Goal: Check status: Check status

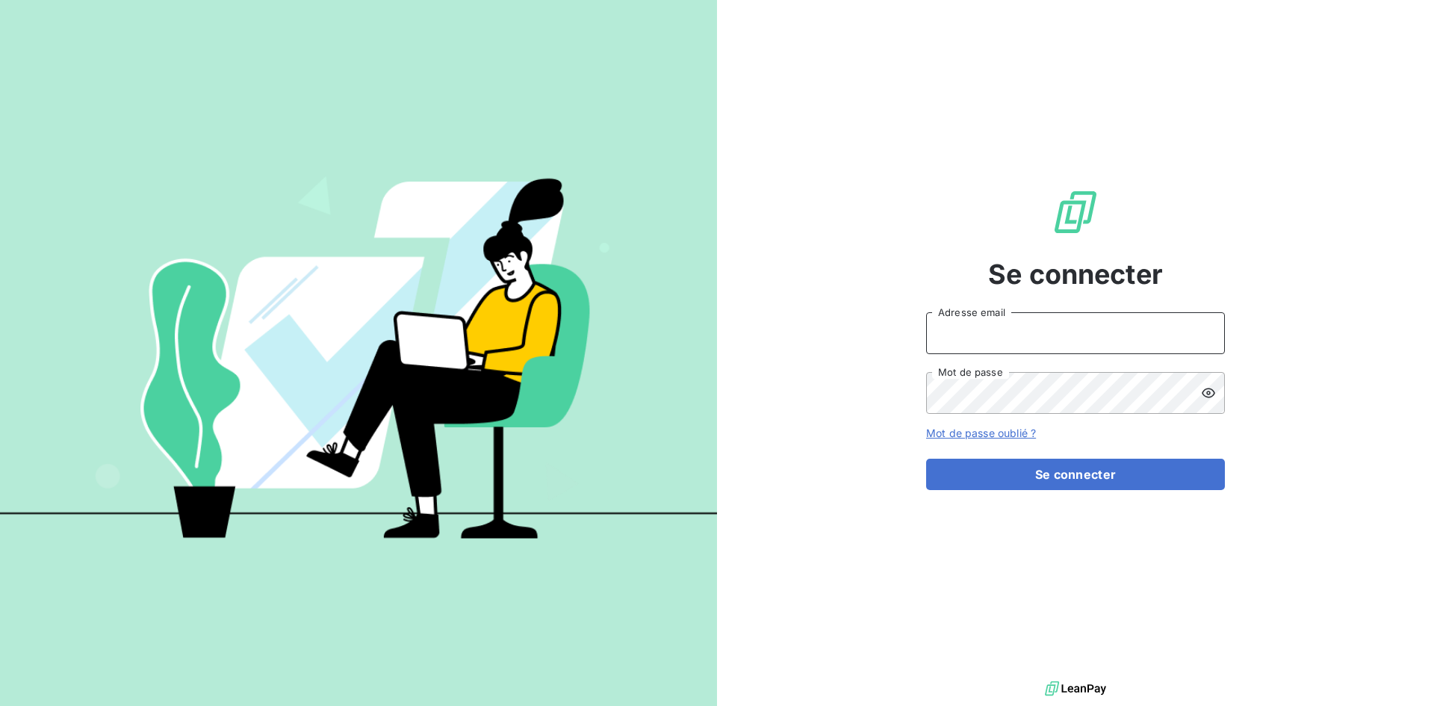
type input "[EMAIL_ADDRESS][DOMAIN_NAME]"
click at [1084, 324] on input "[EMAIL_ADDRESS][DOMAIN_NAME]" at bounding box center [1075, 333] width 299 height 42
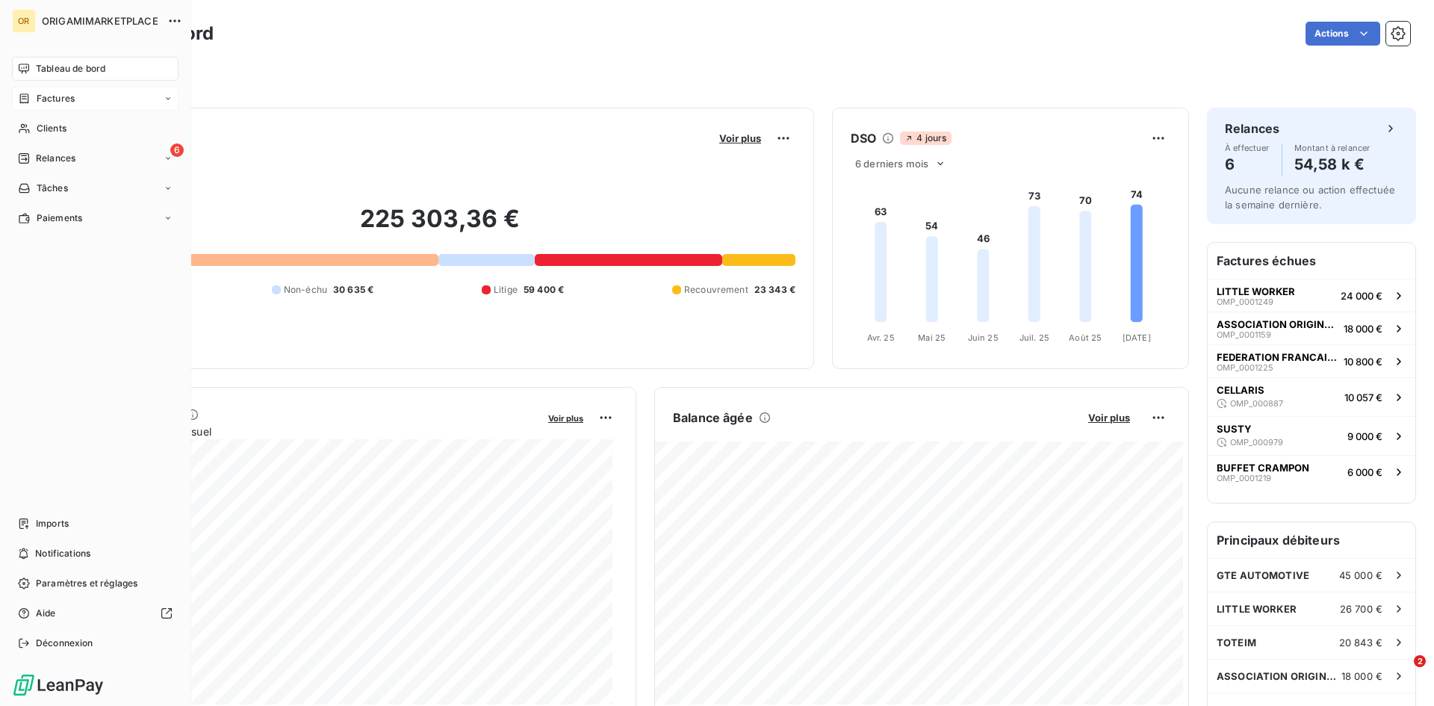
click at [128, 98] on div "Factures" at bounding box center [95, 99] width 167 height 24
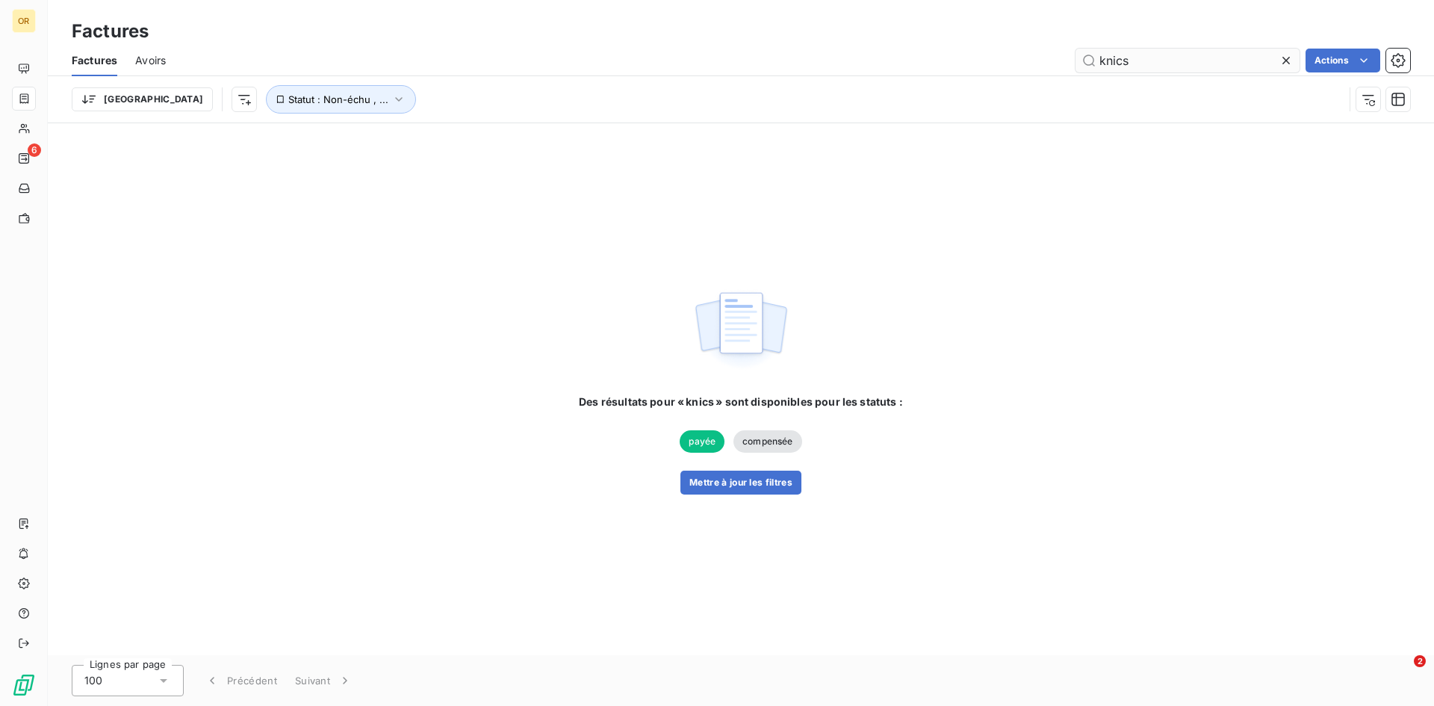
click at [1170, 63] on input "knics" at bounding box center [1187, 61] width 224 height 24
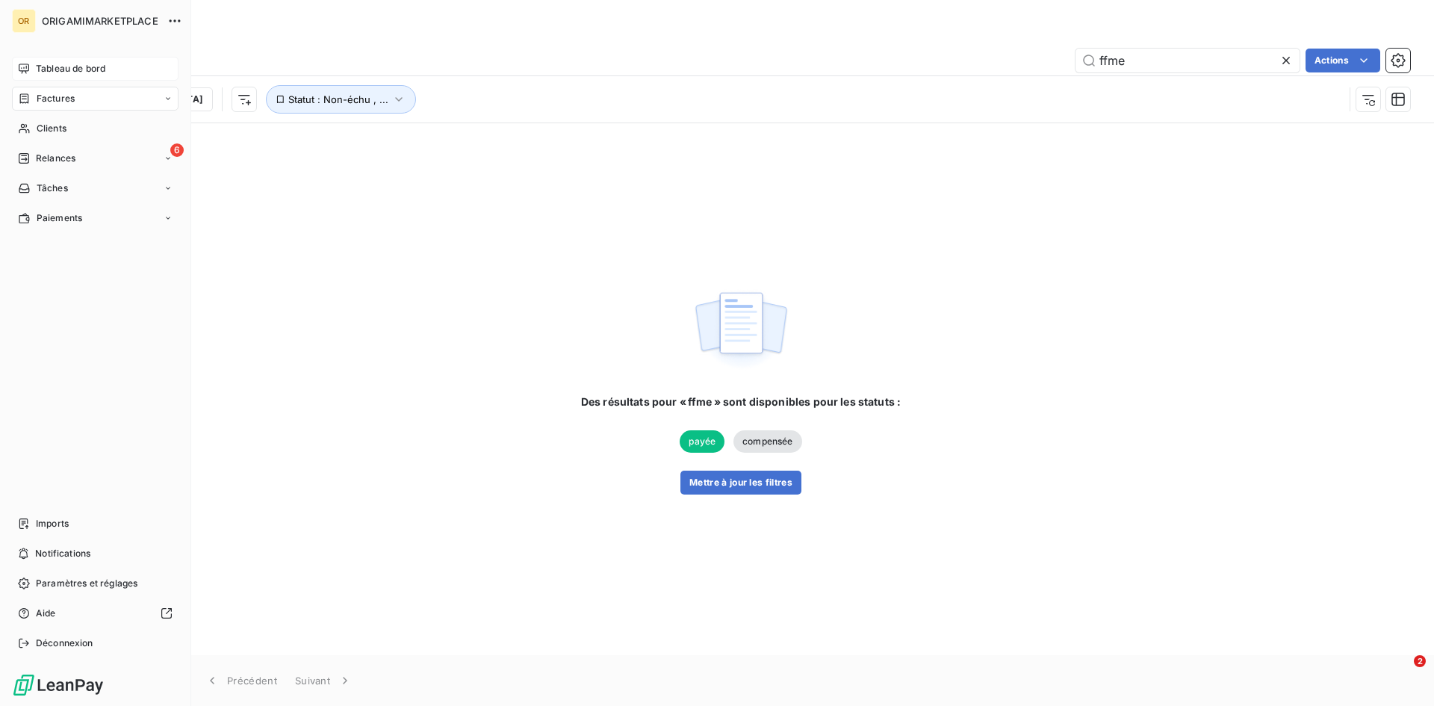
type input "ffme"
click at [46, 76] on div "Tableau de bord" at bounding box center [95, 69] width 167 height 24
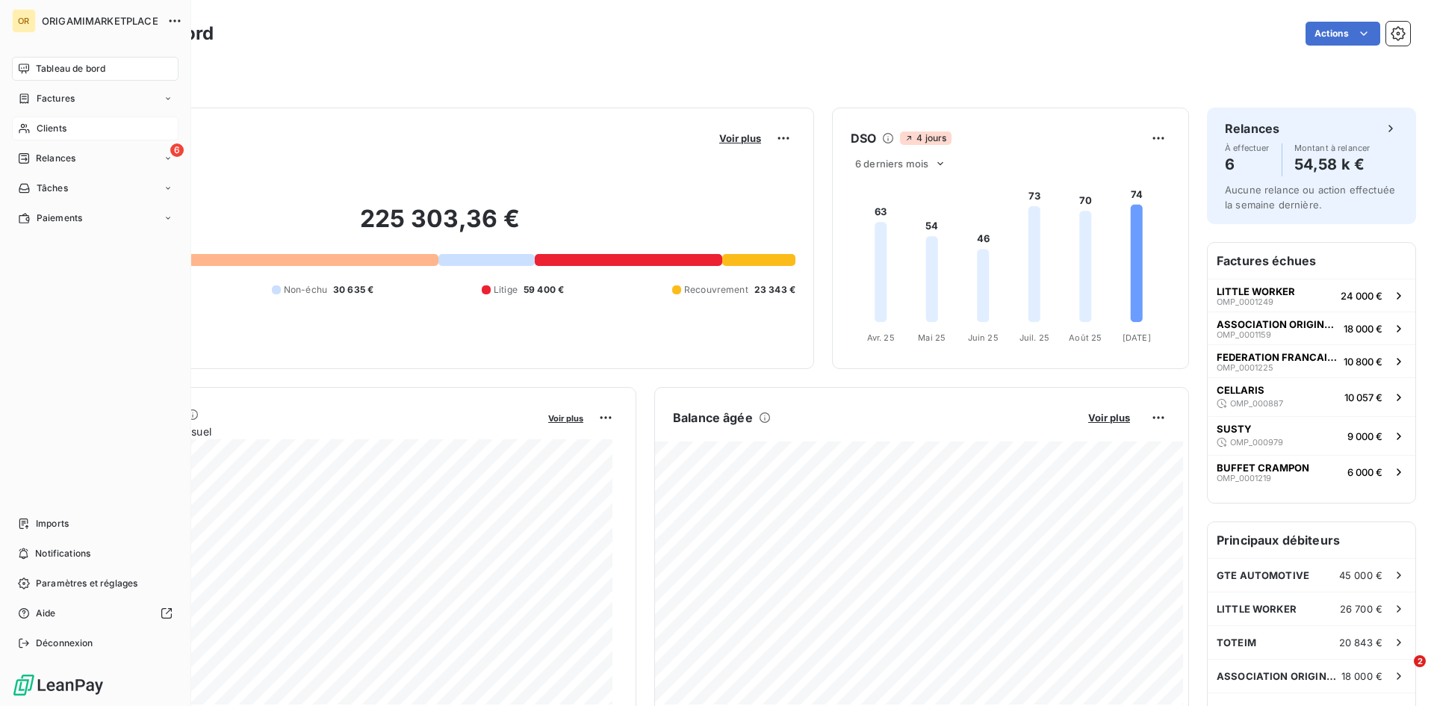
click at [66, 131] on span "Clients" at bounding box center [52, 128] width 30 height 13
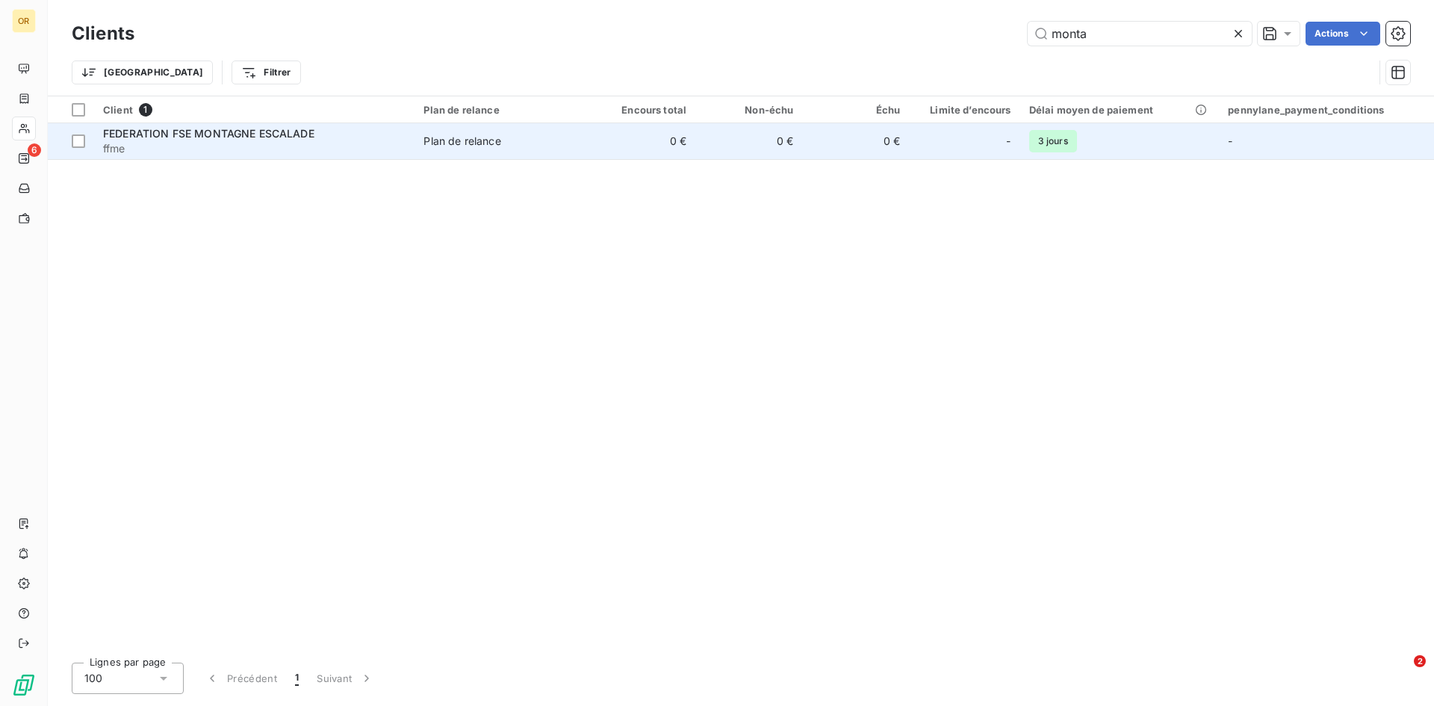
type input "monta"
click at [225, 131] on span "FEDERATION FSE MONTAGNE ESCALADE" at bounding box center [208, 133] width 211 height 13
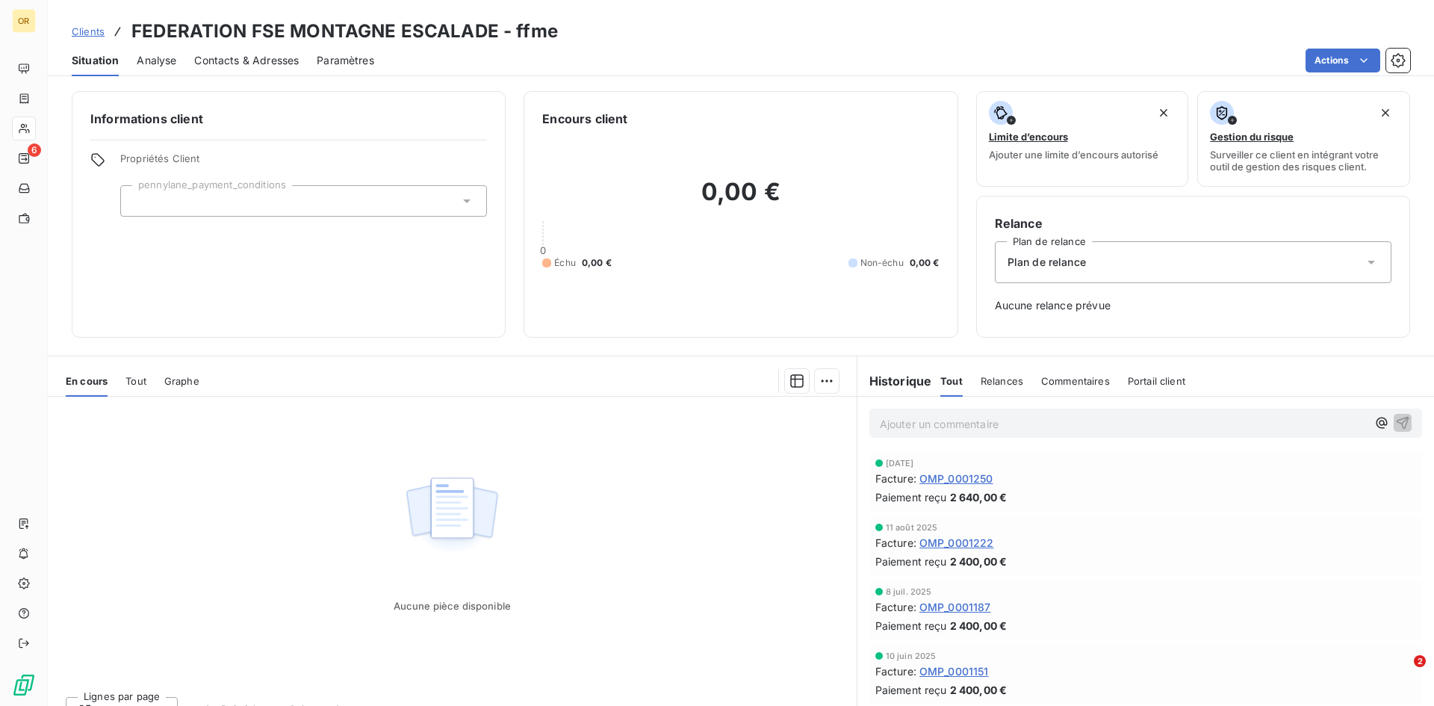
click at [147, 382] on div "En cours Tout Graphe" at bounding box center [452, 380] width 809 height 31
click at [941, 473] on span "OMP_0001250" at bounding box center [956, 478] width 74 height 16
